Goal: Task Accomplishment & Management: Use online tool/utility

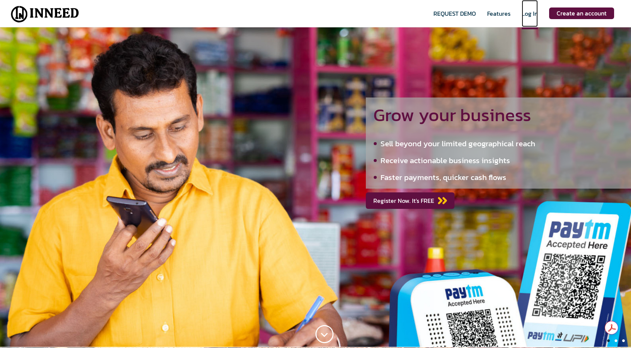
click at [533, 15] on span "Log In" at bounding box center [529, 19] width 16 height 20
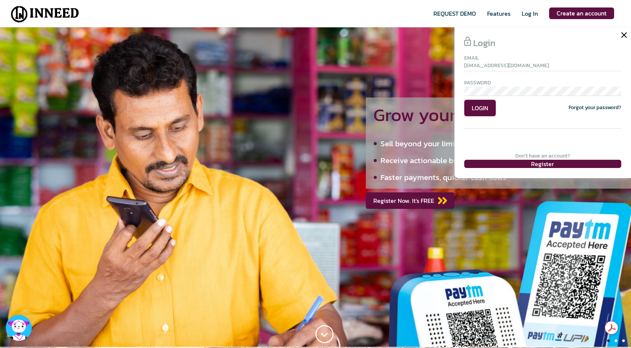
click at [506, 65] on input "[EMAIL_ADDRESS][DOMAIN_NAME]" at bounding box center [542, 66] width 157 height 9
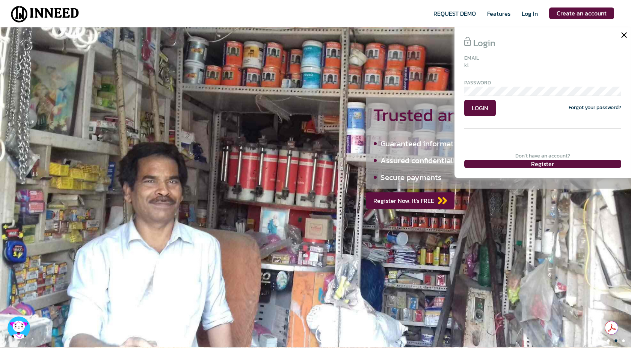
type input "[EMAIL_ADDRESS][DOMAIN_NAME]"
click at [479, 110] on span "LOGIN" at bounding box center [480, 108] width 32 height 17
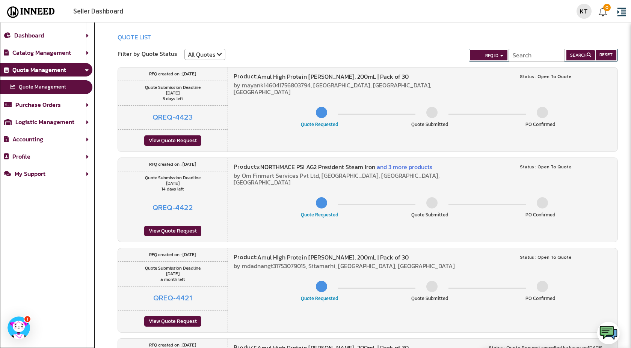
click at [179, 142] on div "View Quote Request" at bounding box center [172, 140] width 57 height 11
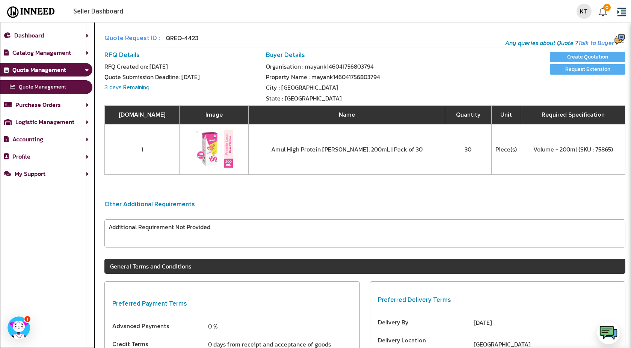
click at [27, 68] on link "Quote Management" at bounding box center [35, 69] width 62 height 9
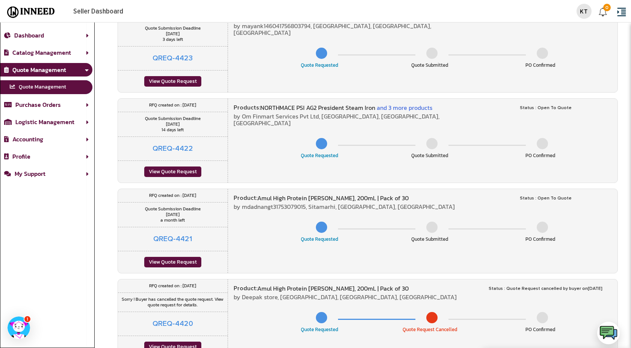
scroll to position [88, 0]
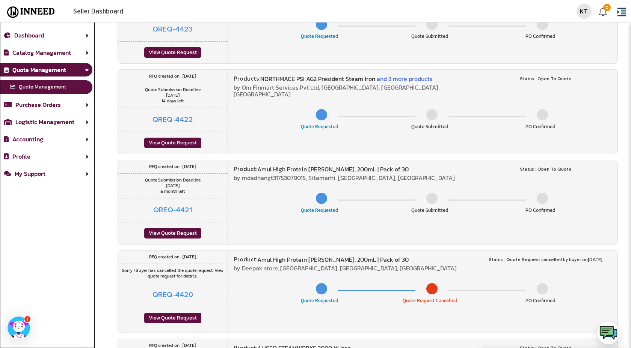
click at [170, 145] on div "View Quote Request" at bounding box center [172, 143] width 57 height 11
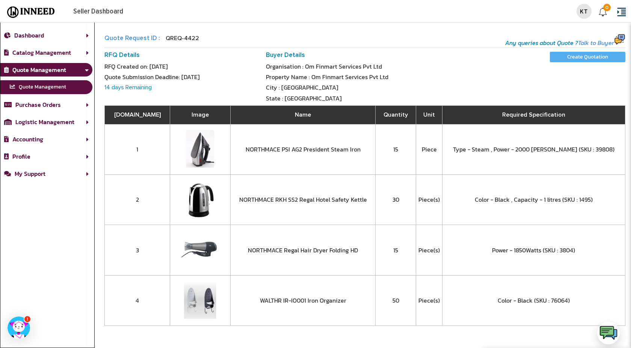
click at [37, 14] on img at bounding box center [31, 12] width 54 height 13
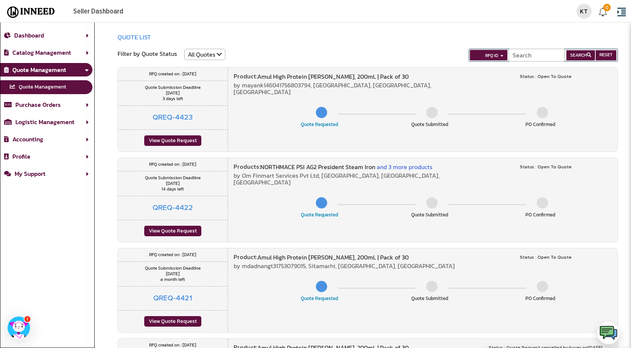
click at [180, 140] on div "View Quote Request" at bounding box center [172, 140] width 57 height 11
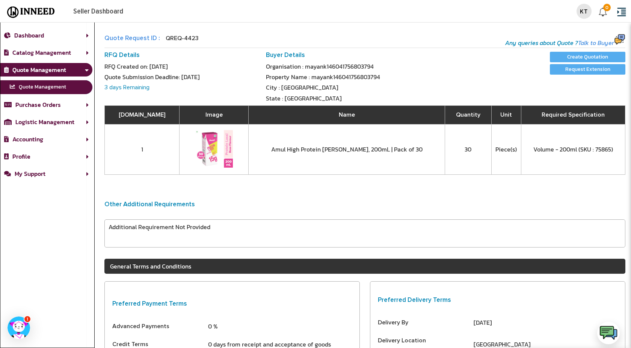
click at [29, 75] on h6 "Quote Management" at bounding box center [46, 70] width 92 height 14
click at [48, 89] on link "Quote Management" at bounding box center [46, 87] width 92 height 14
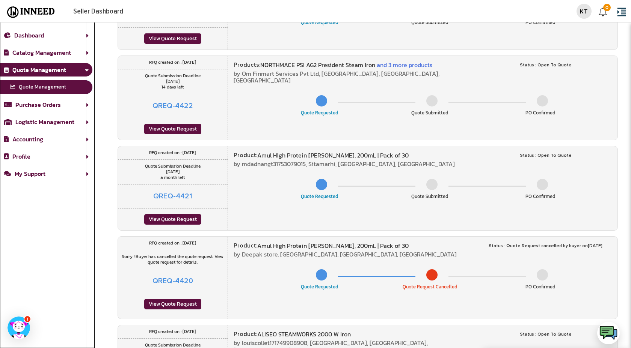
scroll to position [59, 0]
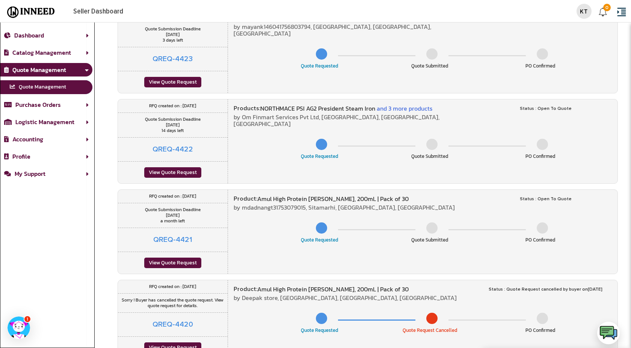
click at [160, 176] on div "View Quote Request" at bounding box center [172, 172] width 57 height 11
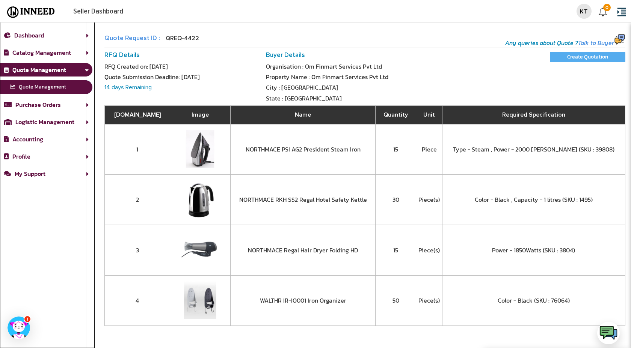
click at [593, 61] on input "Create Quotation" at bounding box center [587, 57] width 75 height 11
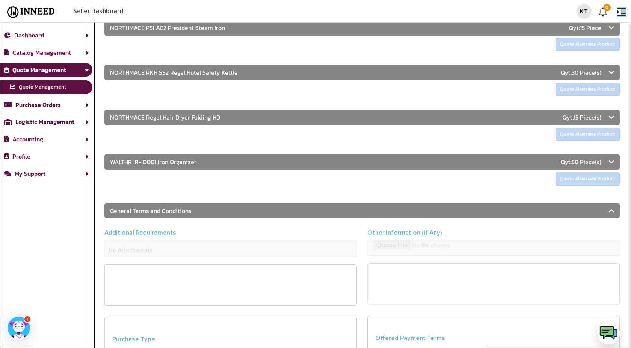
scroll to position [75, 0]
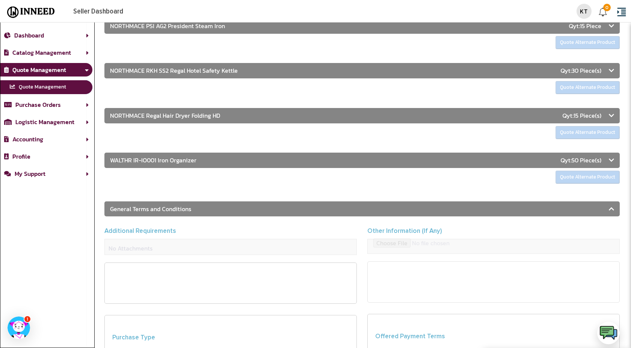
click at [612, 159] on icon at bounding box center [610, 160] width 5 height 6
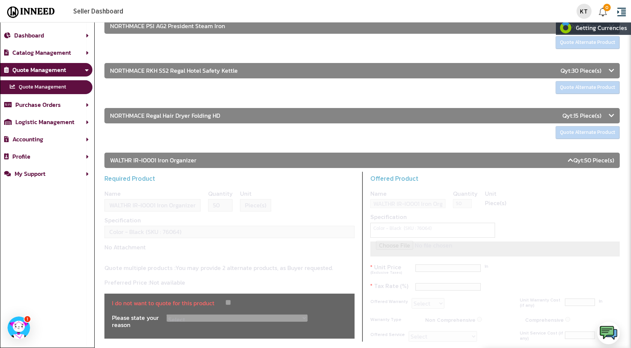
select select "1"
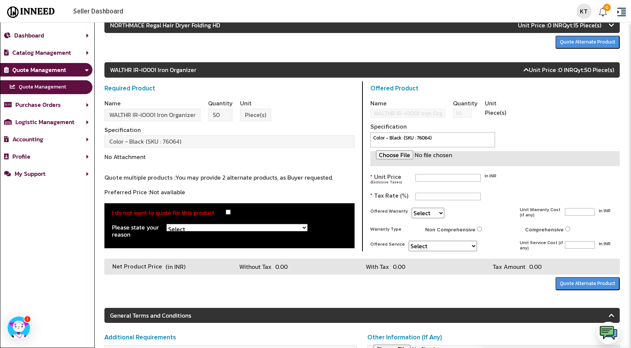
scroll to position [1, 0]
type input "0"
type input "18"
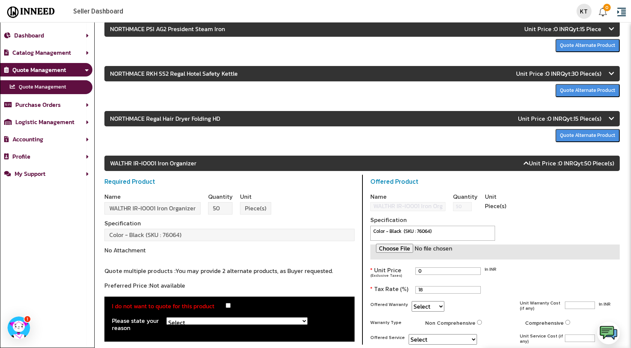
scroll to position [0, 0]
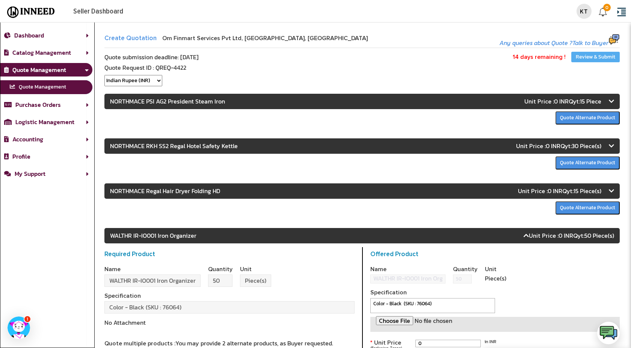
click at [32, 71] on link "Quote Management" at bounding box center [35, 69] width 62 height 9
